Goal: Information Seeking & Learning: Check status

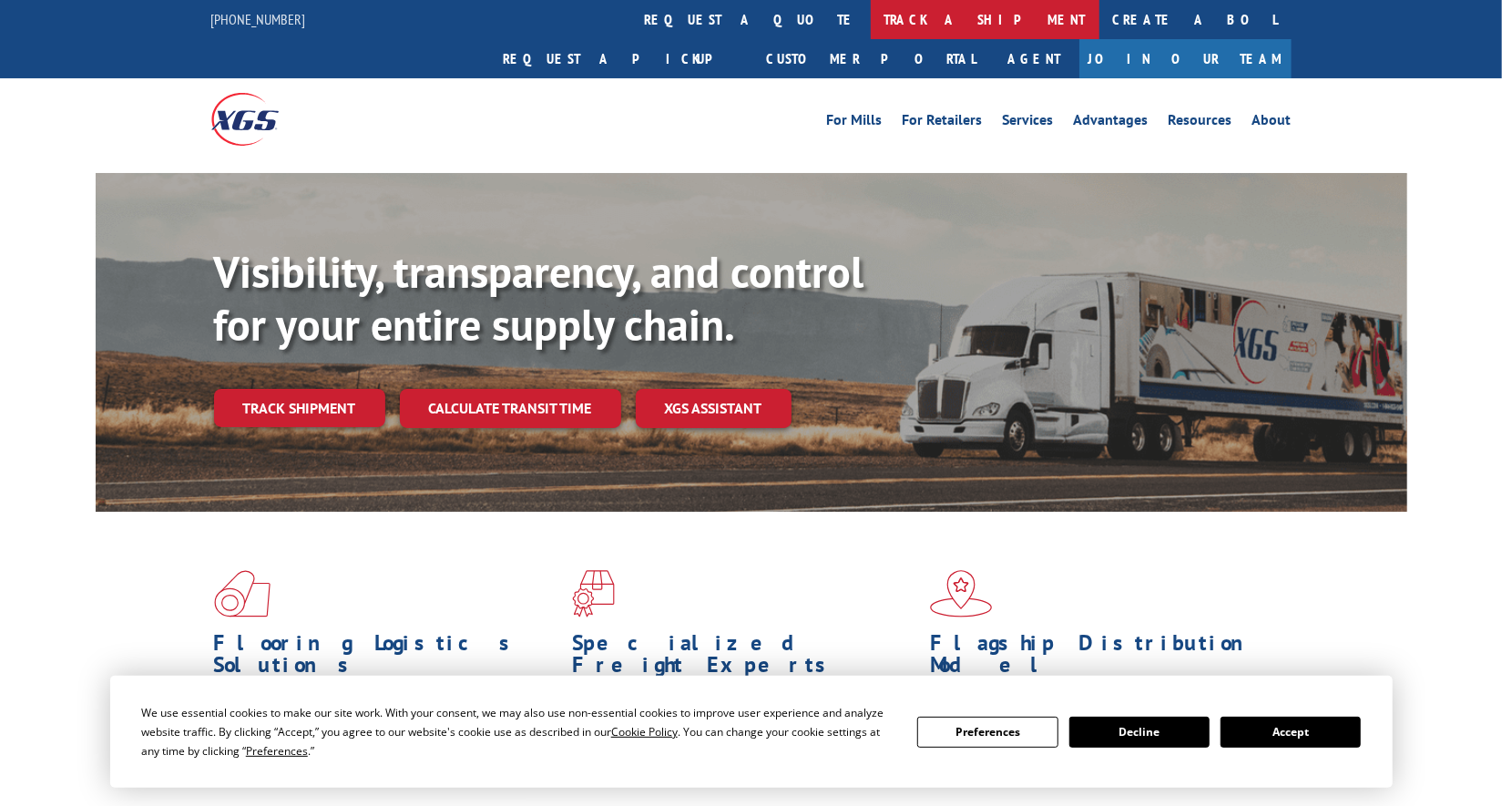
click at [871, 28] on link "track a shipment" at bounding box center [985, 19] width 229 height 39
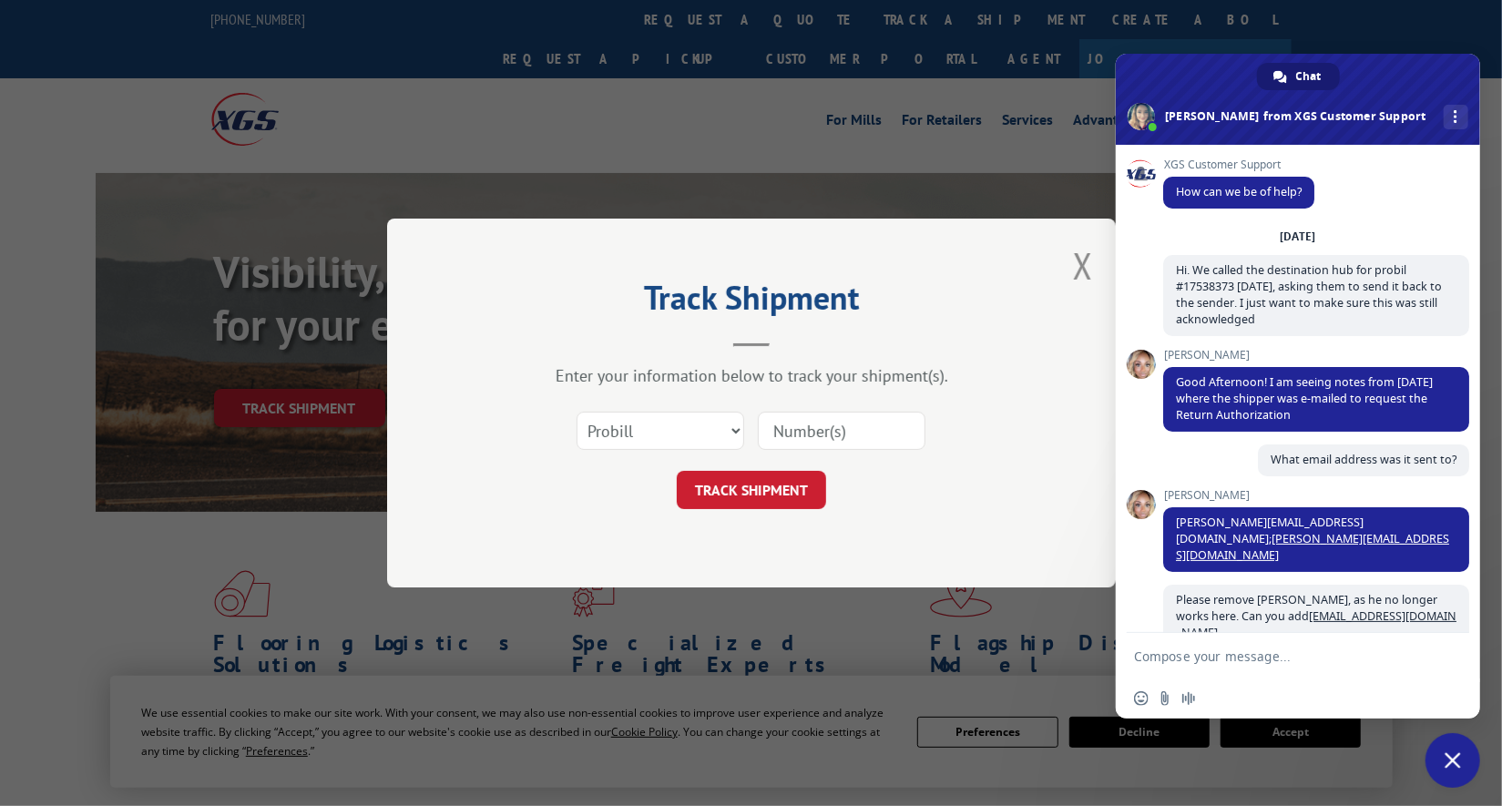
scroll to position [8498, 0]
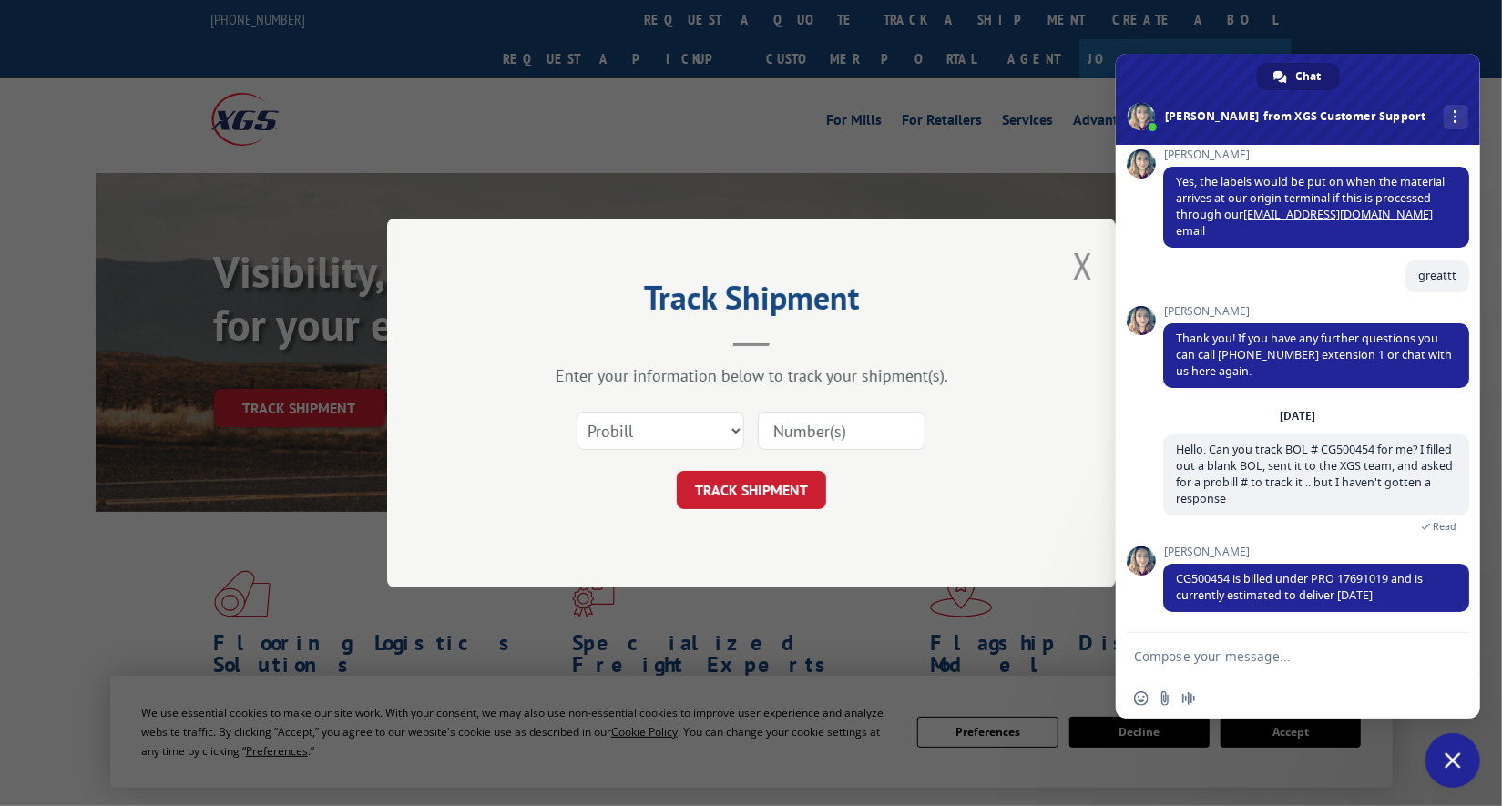
click at [868, 440] on input at bounding box center [842, 431] width 168 height 38
paste input "17691019"
type input "17691019"
click at [757, 485] on button "TRACK SHIPMENT" at bounding box center [751, 490] width 149 height 38
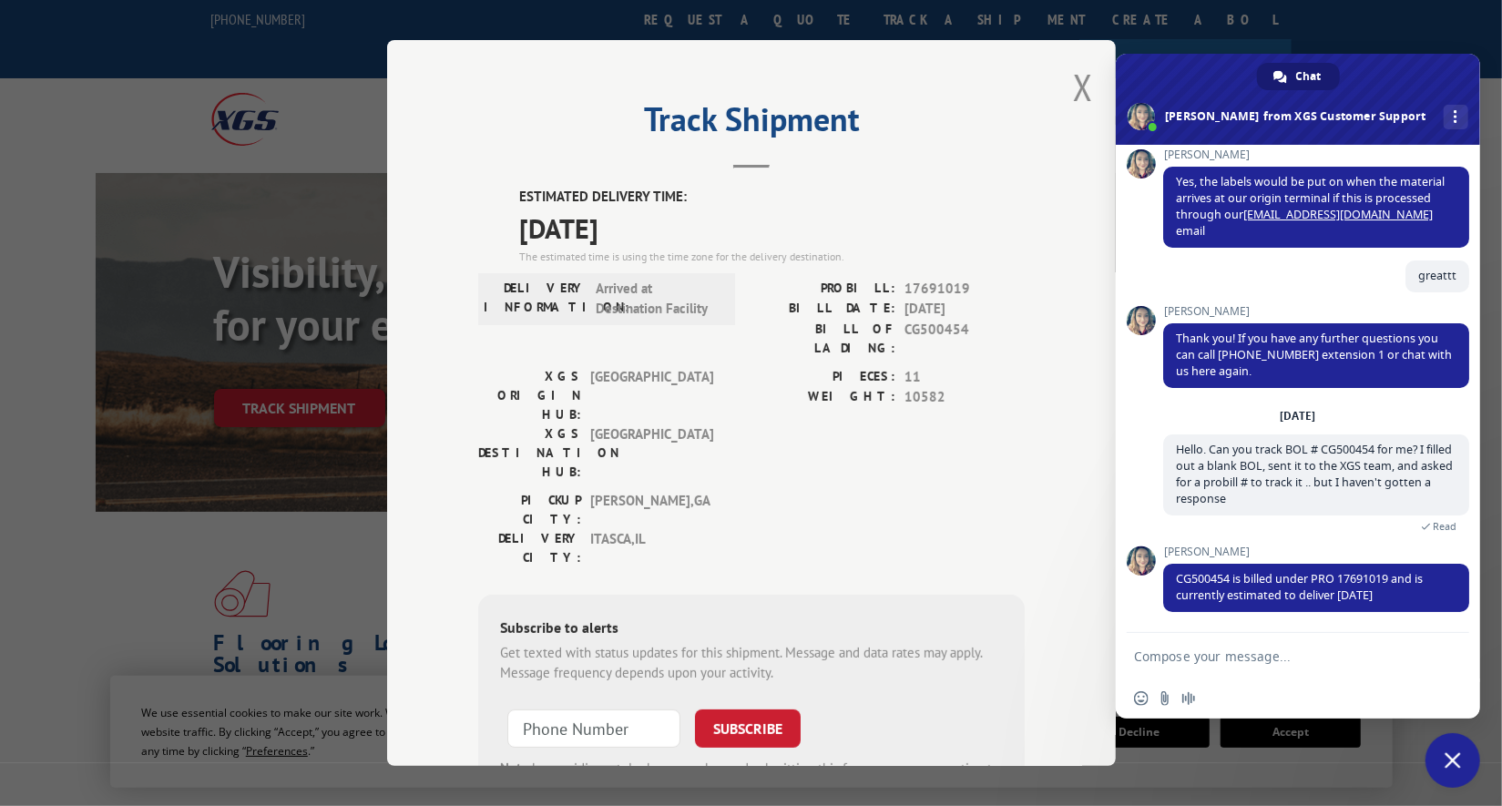
scroll to position [8533, 0]
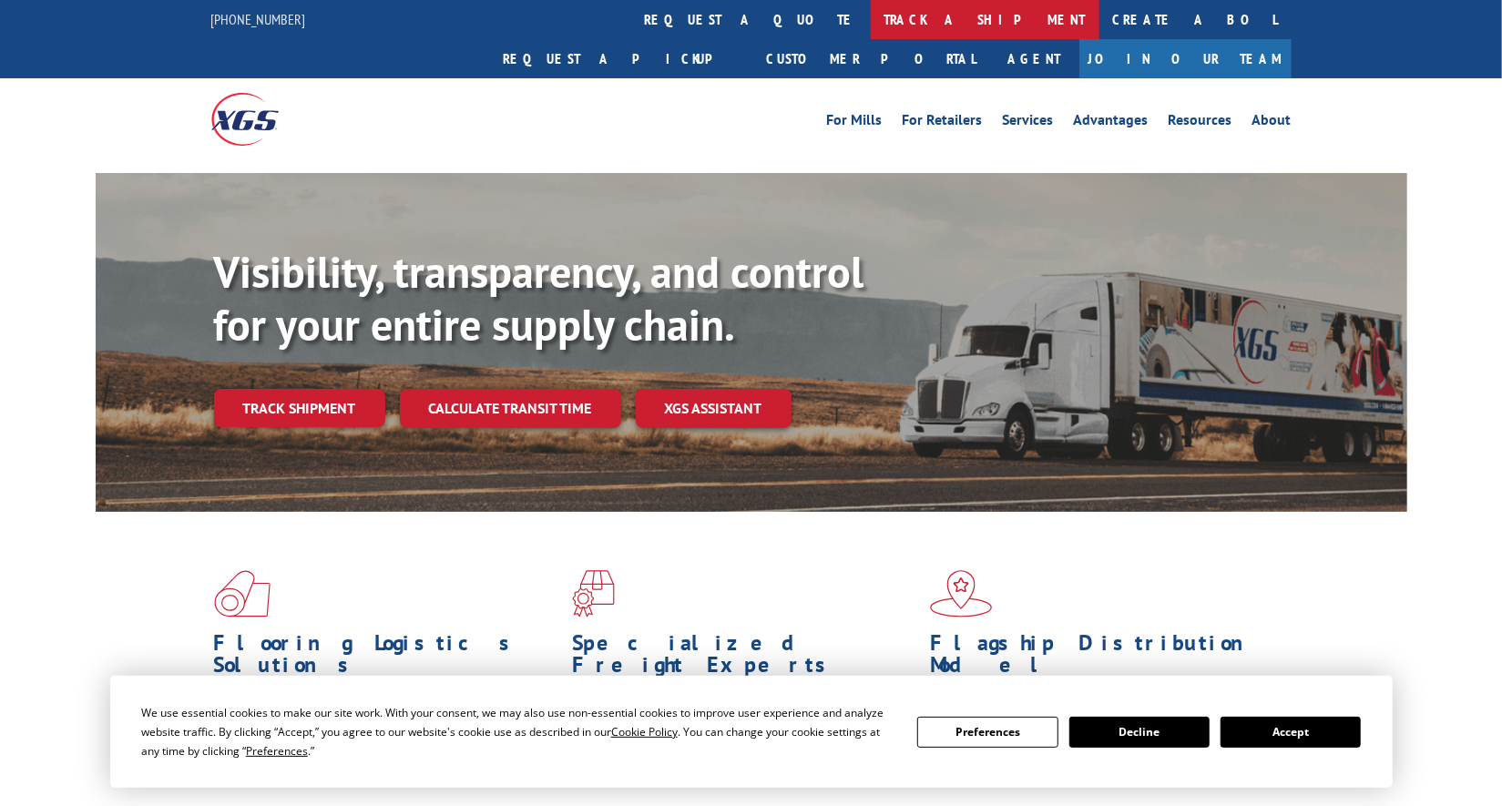
click at [871, 31] on link "track a shipment" at bounding box center [985, 19] width 229 height 39
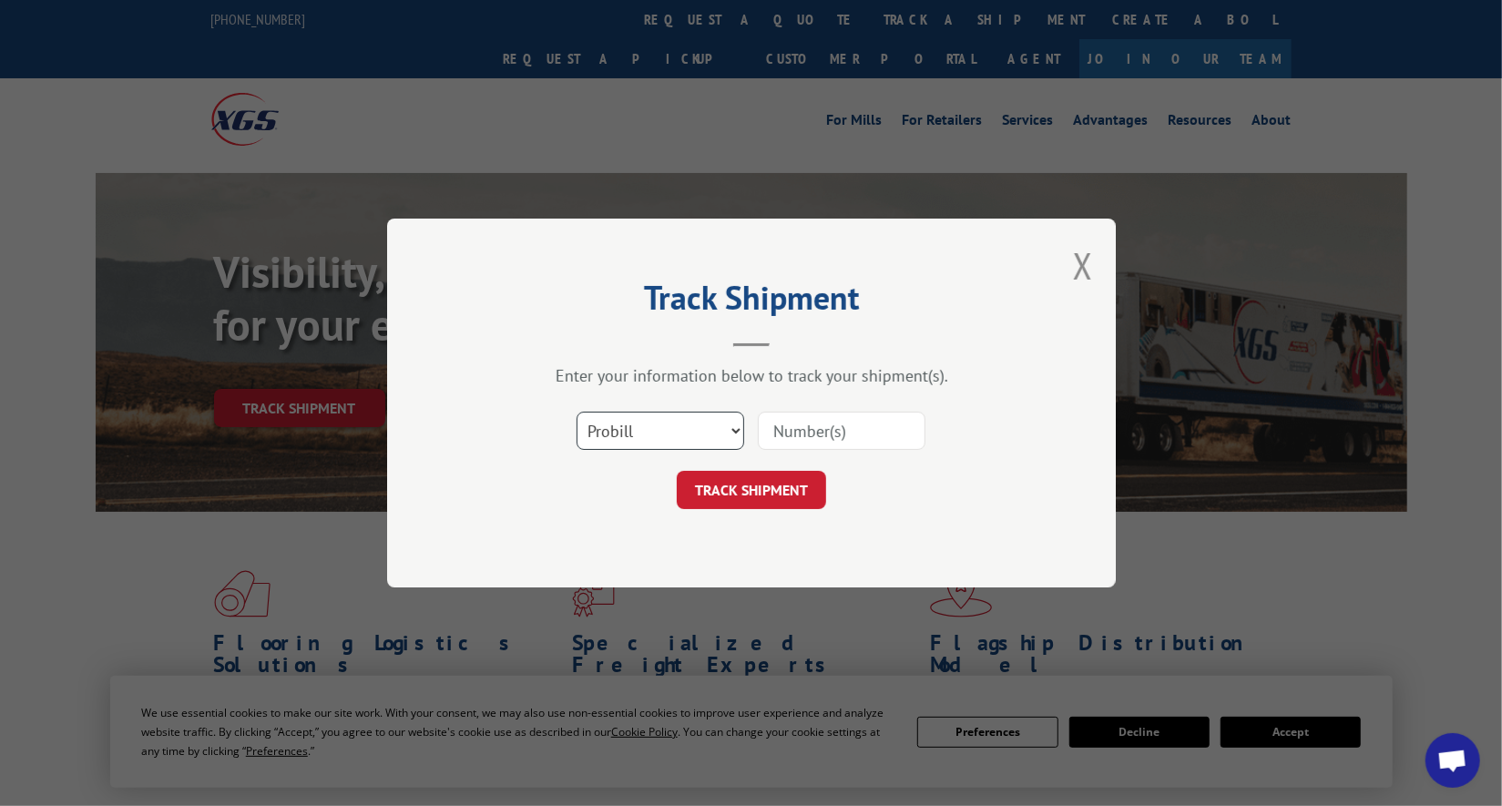
scroll to position [8481, 0]
click at [854, 432] on input at bounding box center [842, 431] width 168 height 38
paste input "17691019"
type input "17691019"
click at [814, 503] on button "TRACK SHIPMENT" at bounding box center [751, 490] width 149 height 38
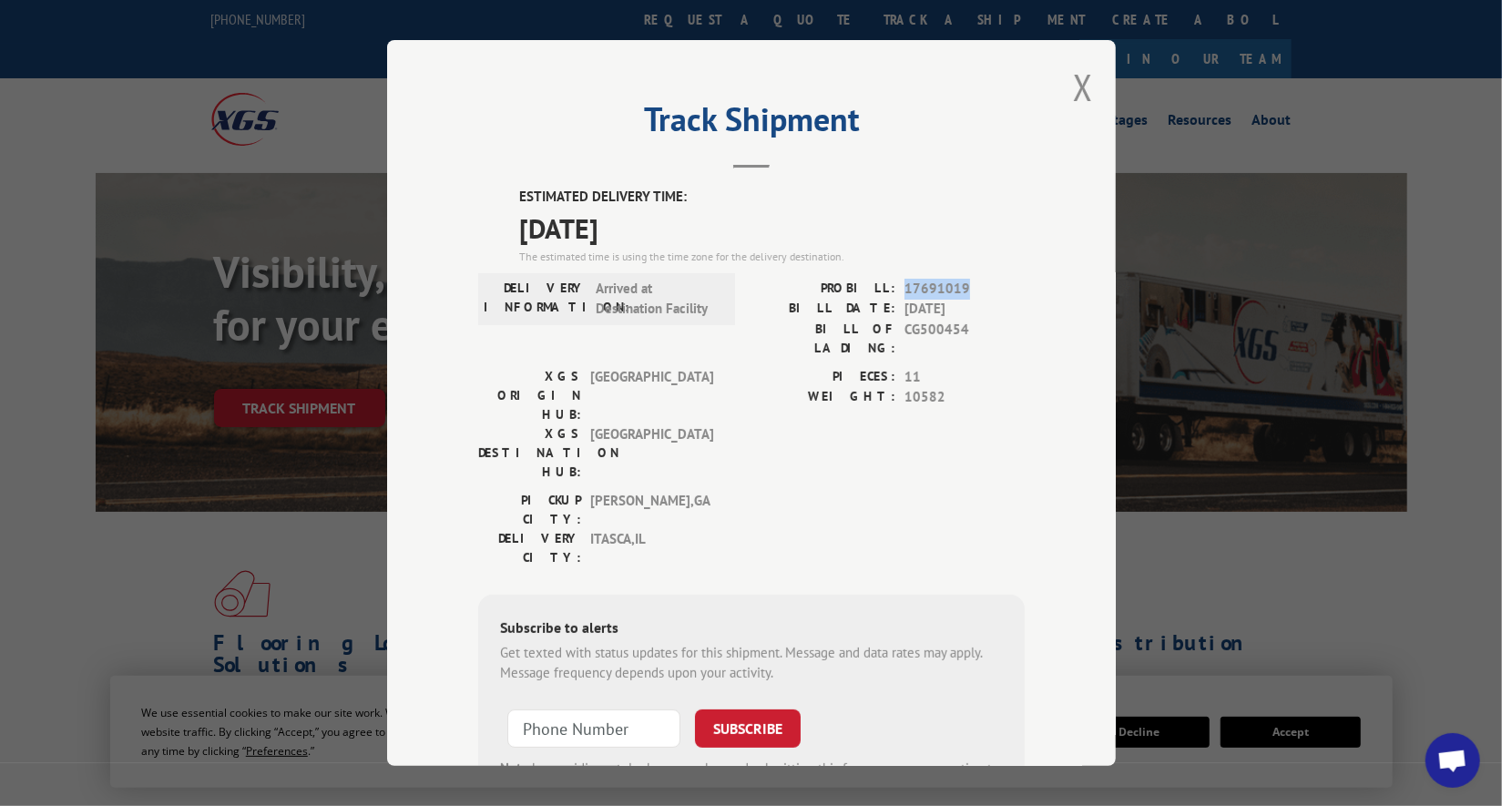
drag, startPoint x: 966, startPoint y: 281, endPoint x: 898, endPoint y: 285, distance: 67.6
click at [905, 285] on span "17691019" at bounding box center [965, 289] width 120 height 21
copy span "17691019"
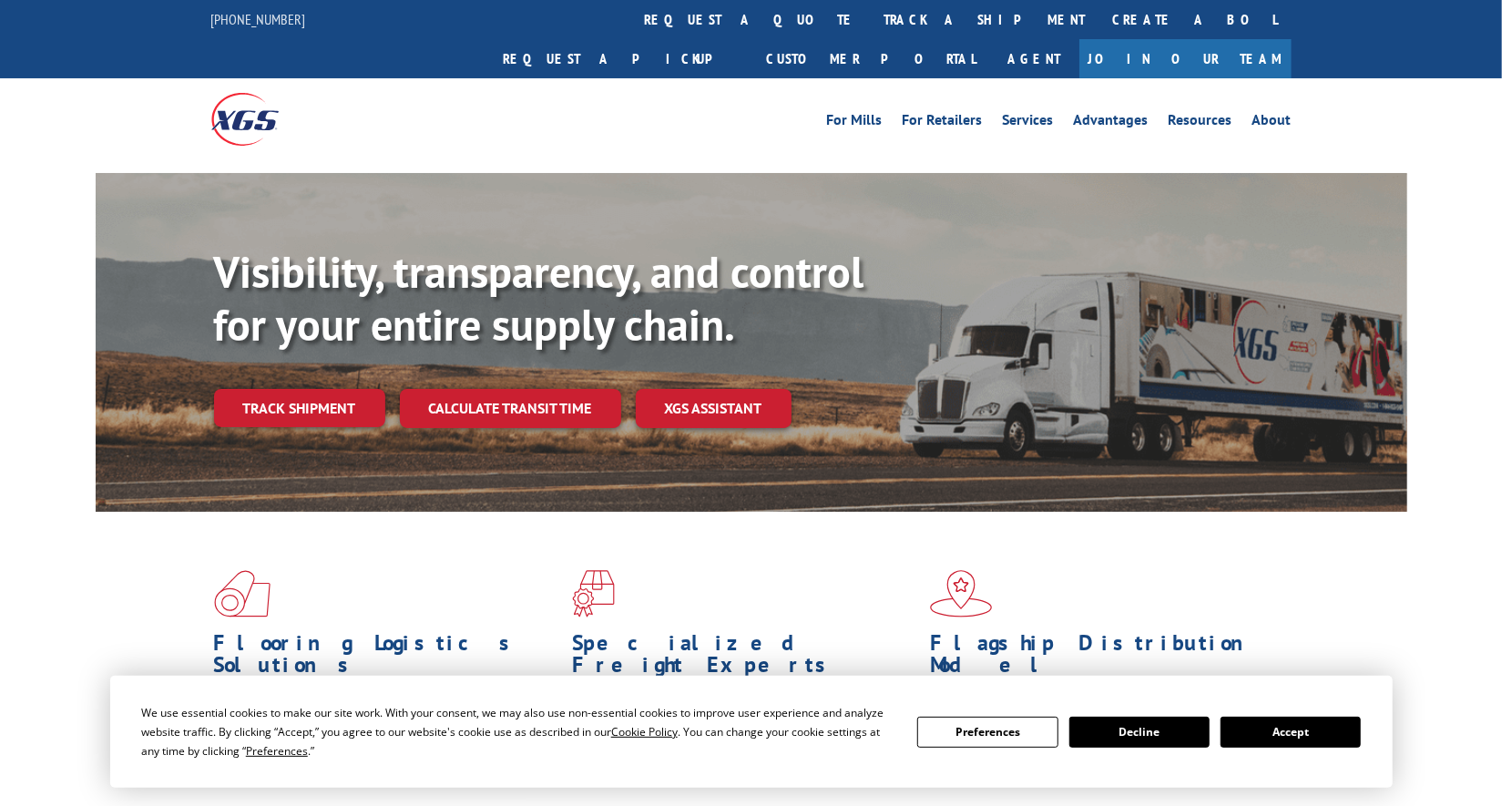
drag, startPoint x: 677, startPoint y: 11, endPoint x: 720, endPoint y: 80, distance: 81.4
click at [871, 11] on link "track a shipment" at bounding box center [985, 19] width 229 height 39
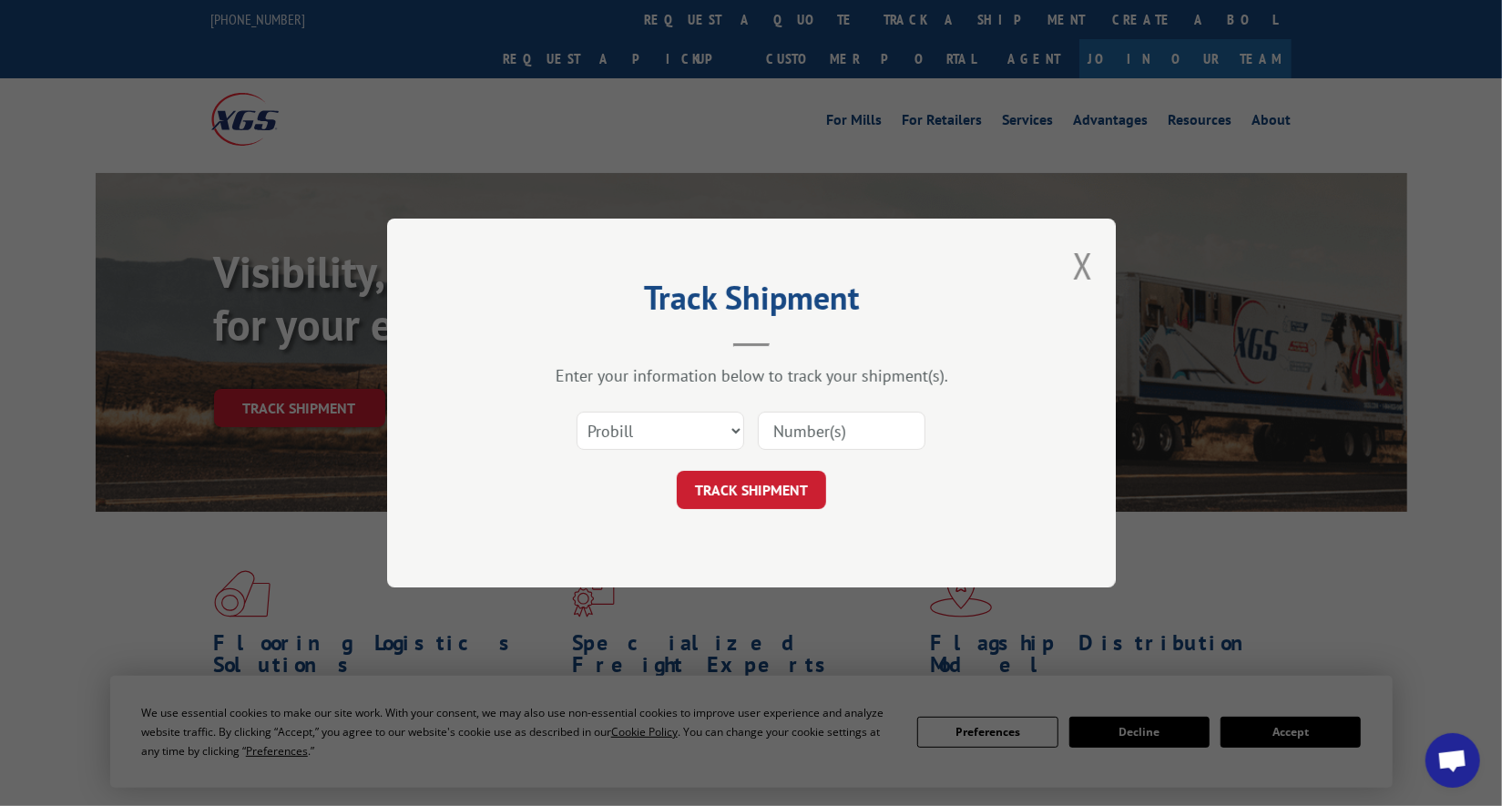
click at [792, 423] on input at bounding box center [842, 431] width 168 height 38
paste input "17685443"
type input "17685443"
click at [758, 486] on button "TRACK SHIPMENT" at bounding box center [751, 490] width 149 height 38
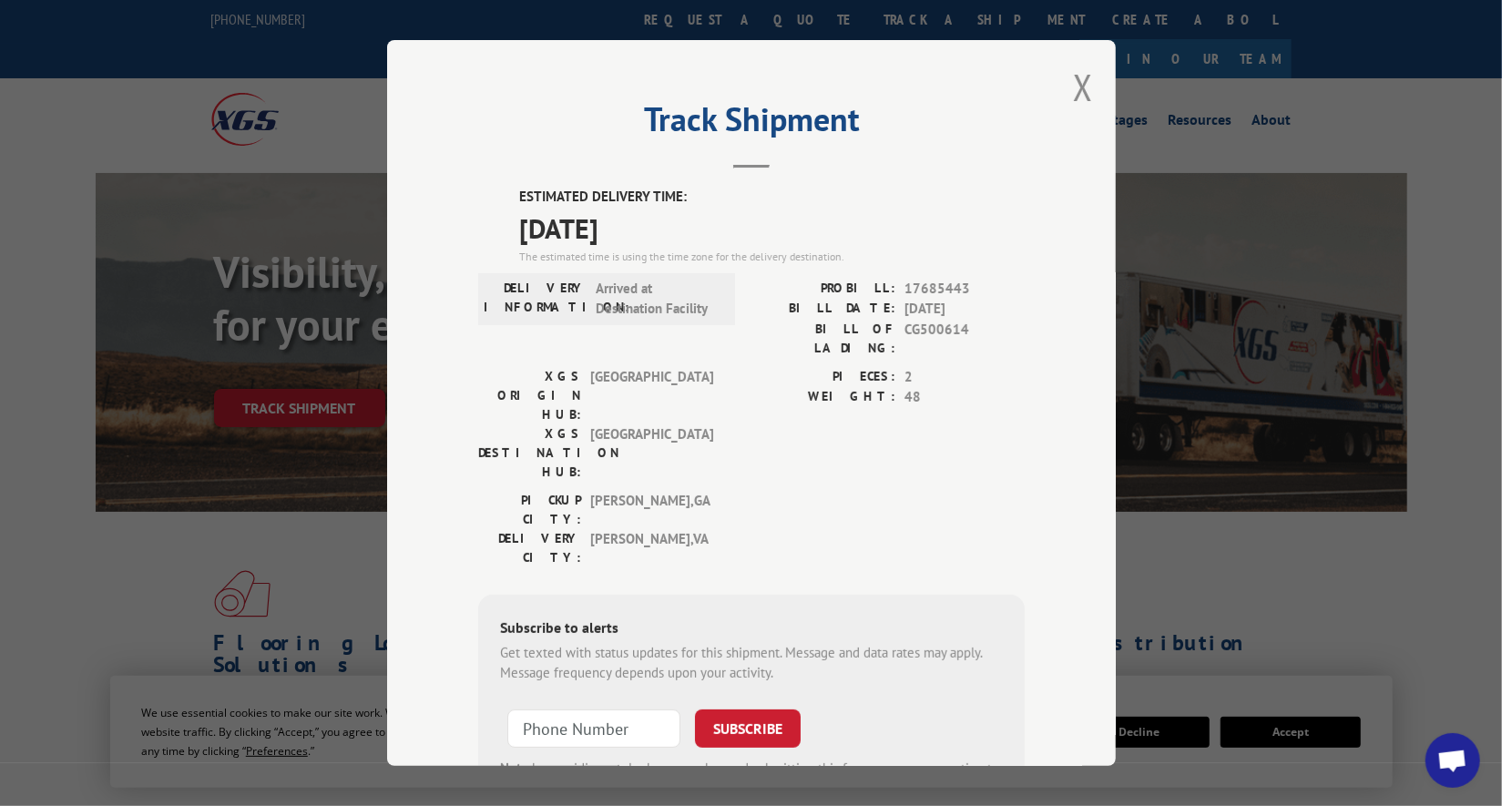
click at [1067, 88] on div "Track Shipment ESTIMATED DELIVERY TIME: [DATE] The estimated time is using the …" at bounding box center [751, 403] width 729 height 726
click at [1073, 86] on button "Close modal" at bounding box center [1083, 87] width 20 height 48
